Goal: Go to known website: Access a specific website the user already knows

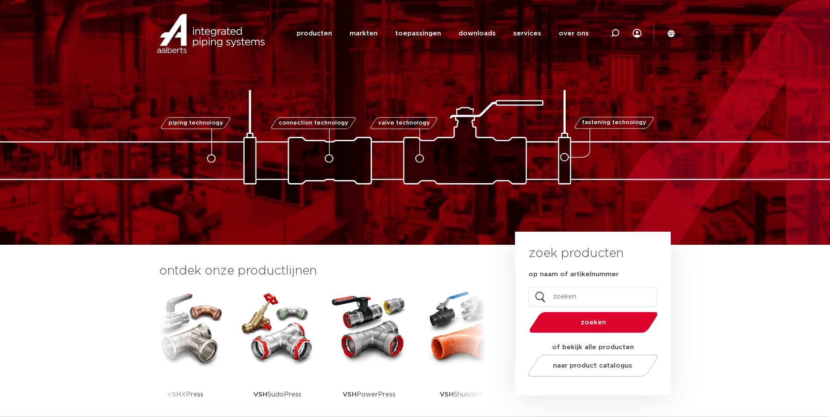
click at [670, 31] on icon at bounding box center [670, 33] width 7 height 7
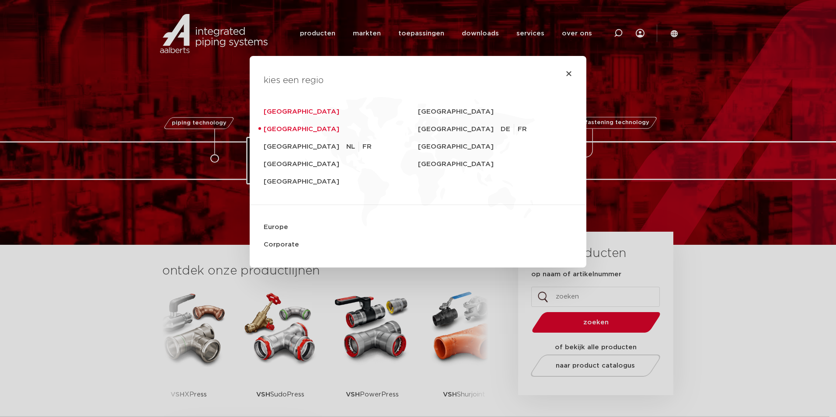
click at [284, 111] on link "[GEOGRAPHIC_DATA]" at bounding box center [341, 111] width 154 height 17
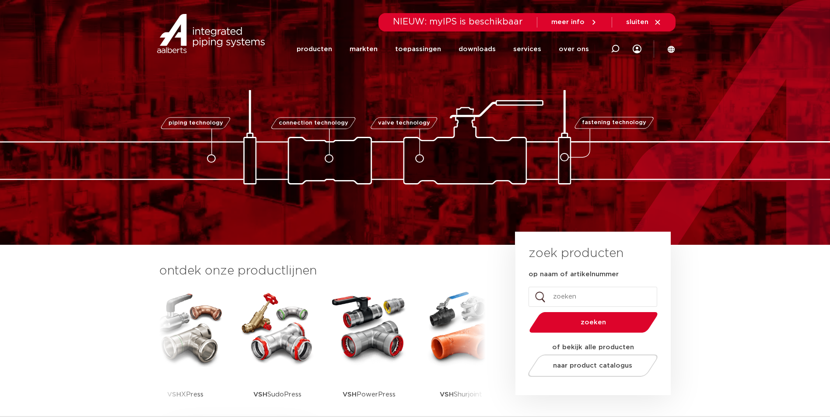
click at [673, 49] on icon at bounding box center [670, 48] width 7 height 7
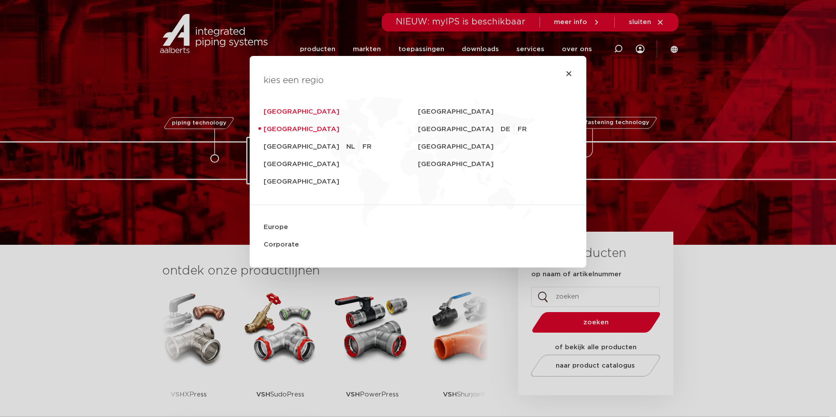
click at [280, 112] on link "[GEOGRAPHIC_DATA]" at bounding box center [341, 111] width 154 height 17
